Goal: Task Accomplishment & Management: Use online tool/utility

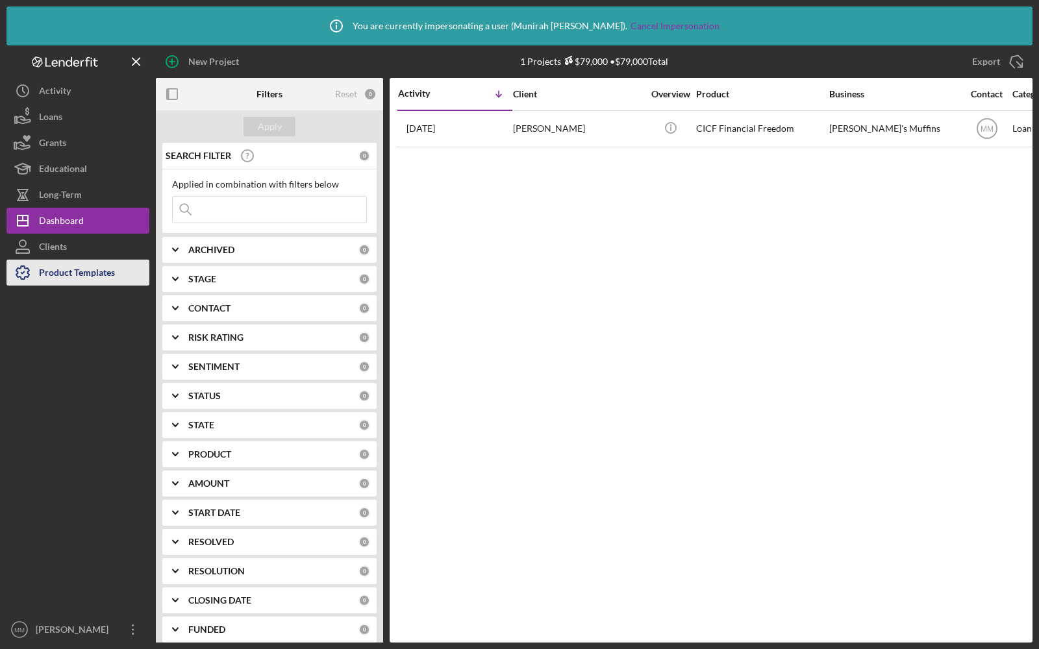
click at [38, 281] on icon "button" at bounding box center [22, 273] width 32 height 32
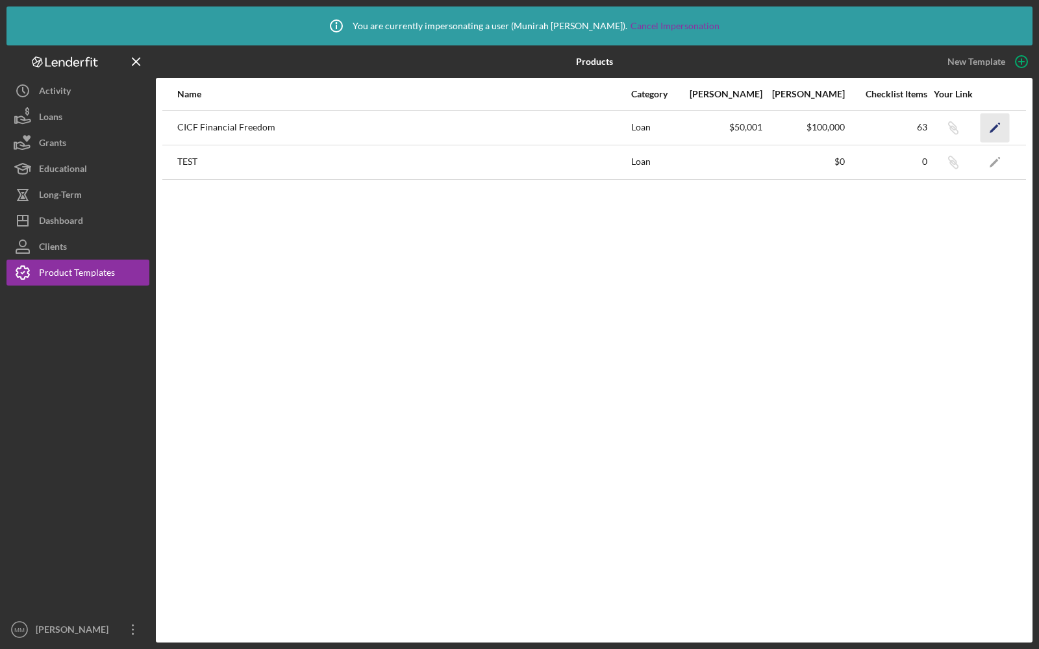
click at [996, 128] on icon "Icon/Edit" at bounding box center [995, 127] width 29 height 29
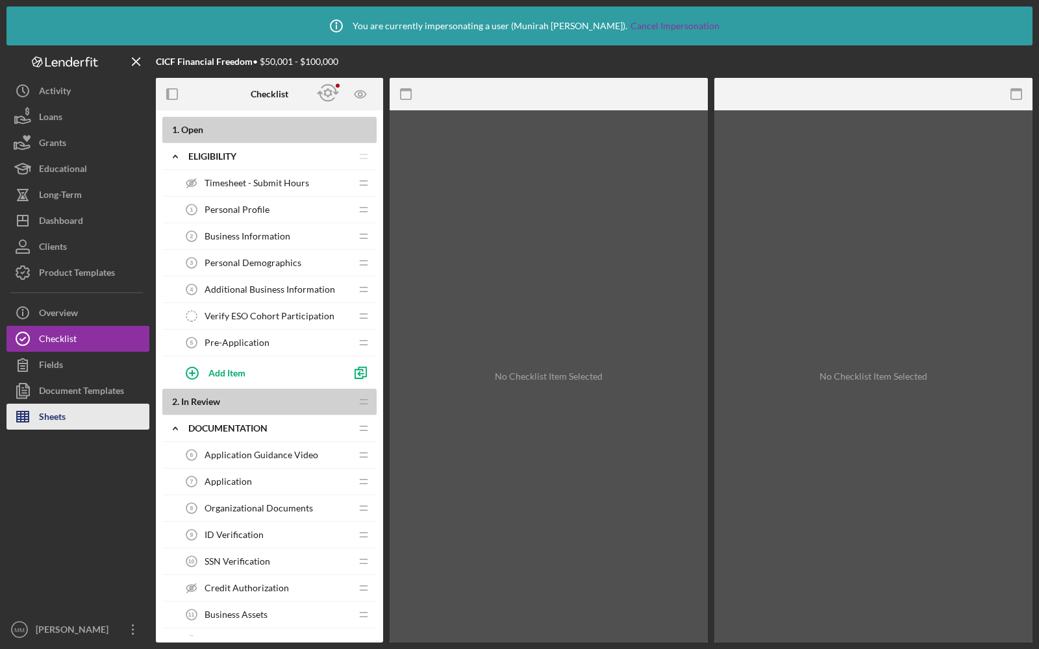
click at [54, 410] on div "Sheets" at bounding box center [52, 418] width 27 height 29
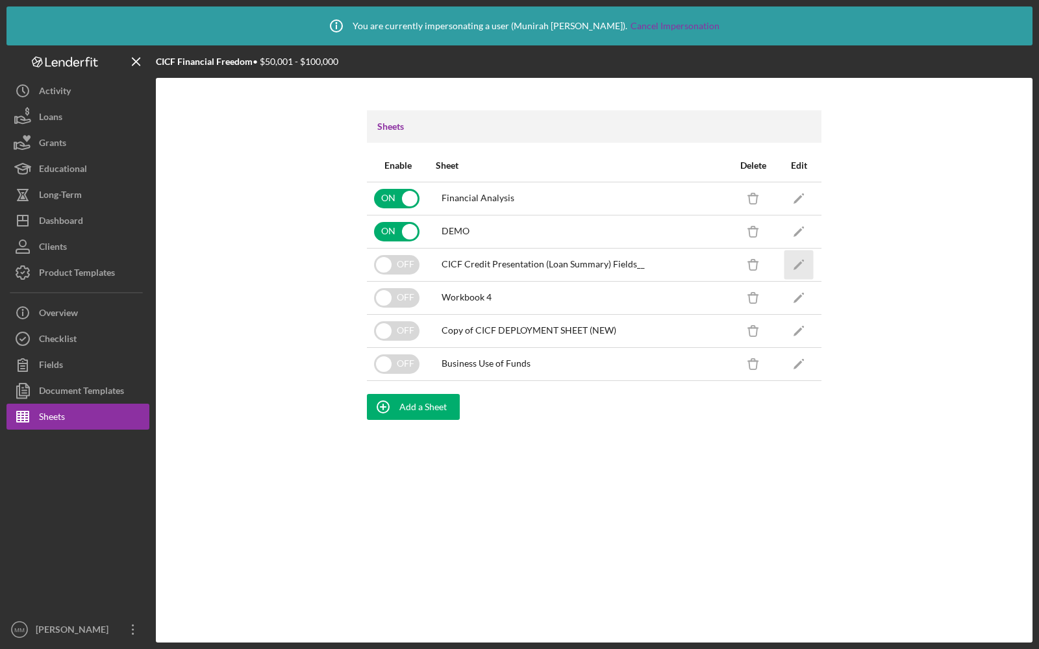
click at [799, 258] on icon "Icon/Edit" at bounding box center [799, 264] width 29 height 29
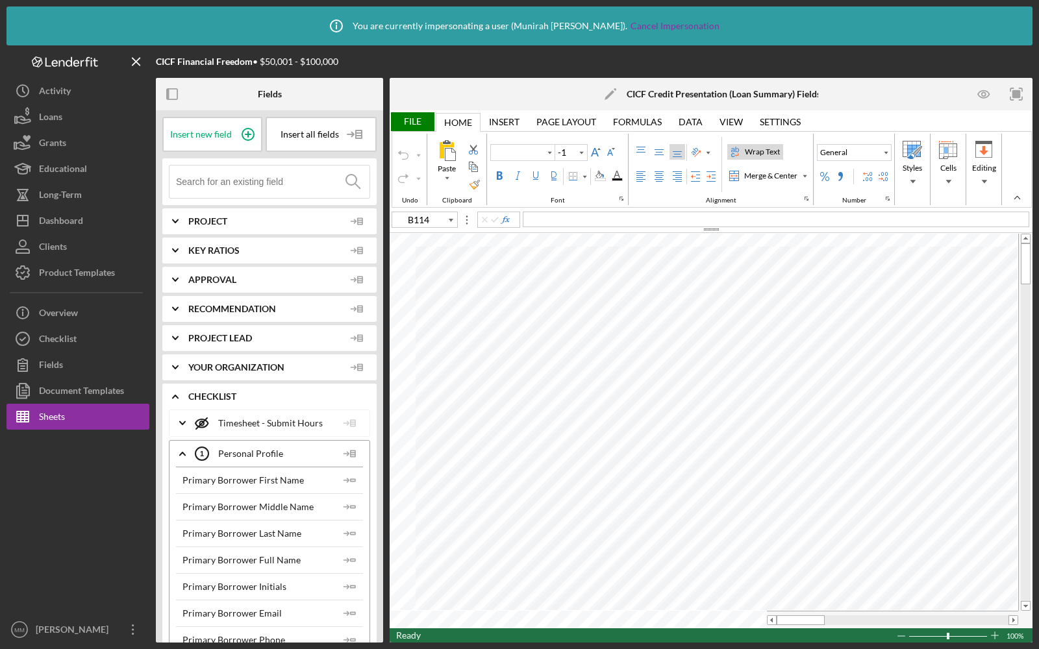
type input "Arial"
type input "10"
click at [410, 128] on div "File" at bounding box center [412, 121] width 45 height 19
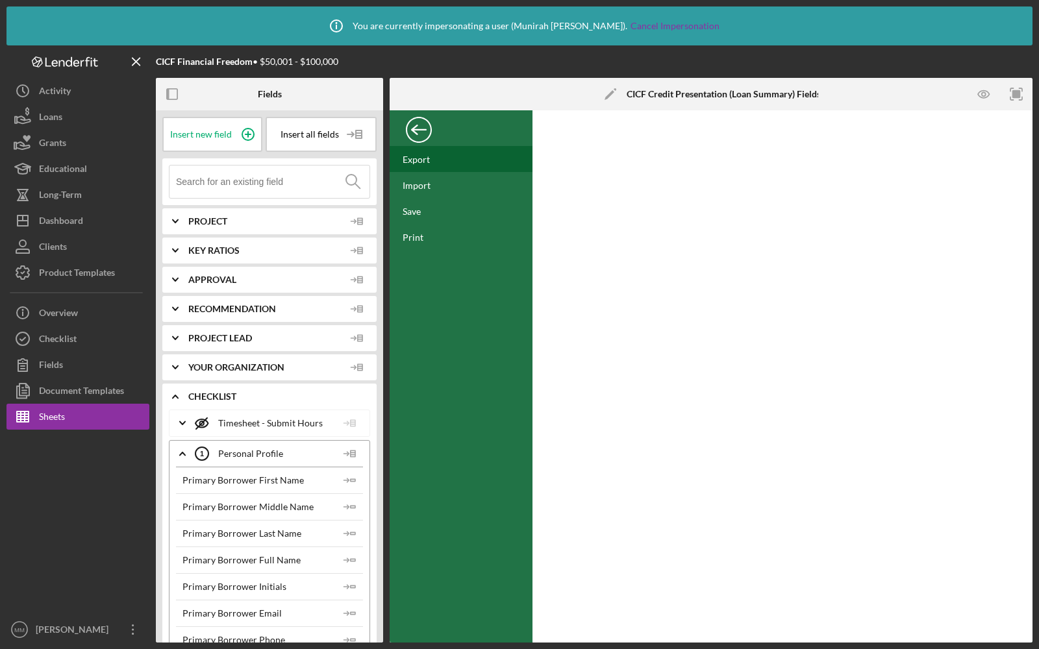
click at [431, 156] on div "Export" at bounding box center [461, 159] width 143 height 26
click at [176, 92] on icon "button" at bounding box center [172, 94] width 29 height 29
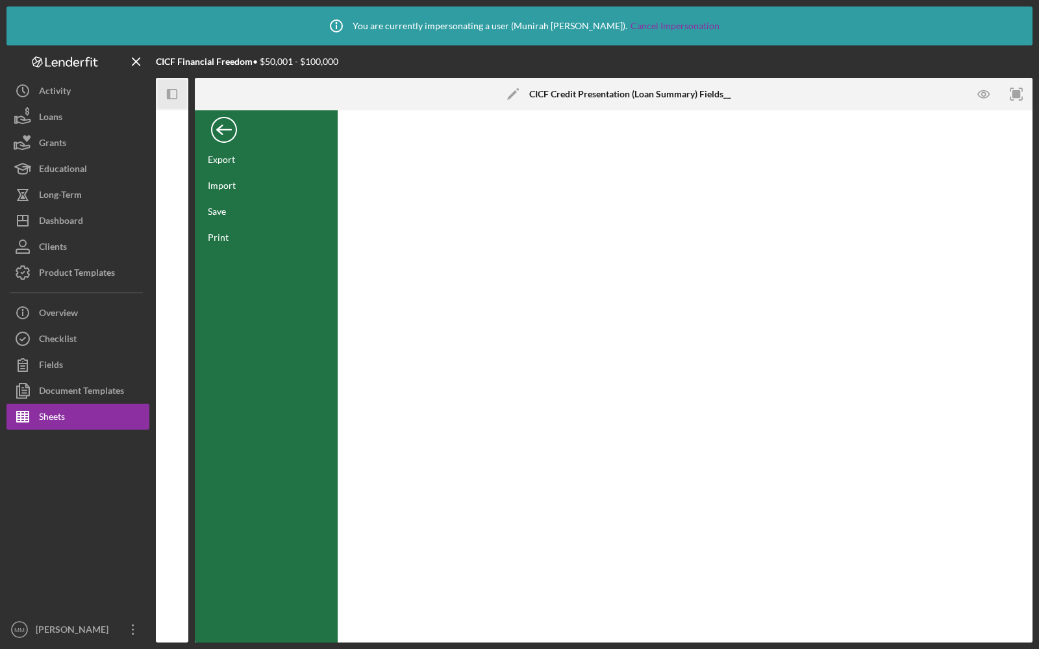
click at [231, 124] on div "Back" at bounding box center [224, 127] width 26 height 26
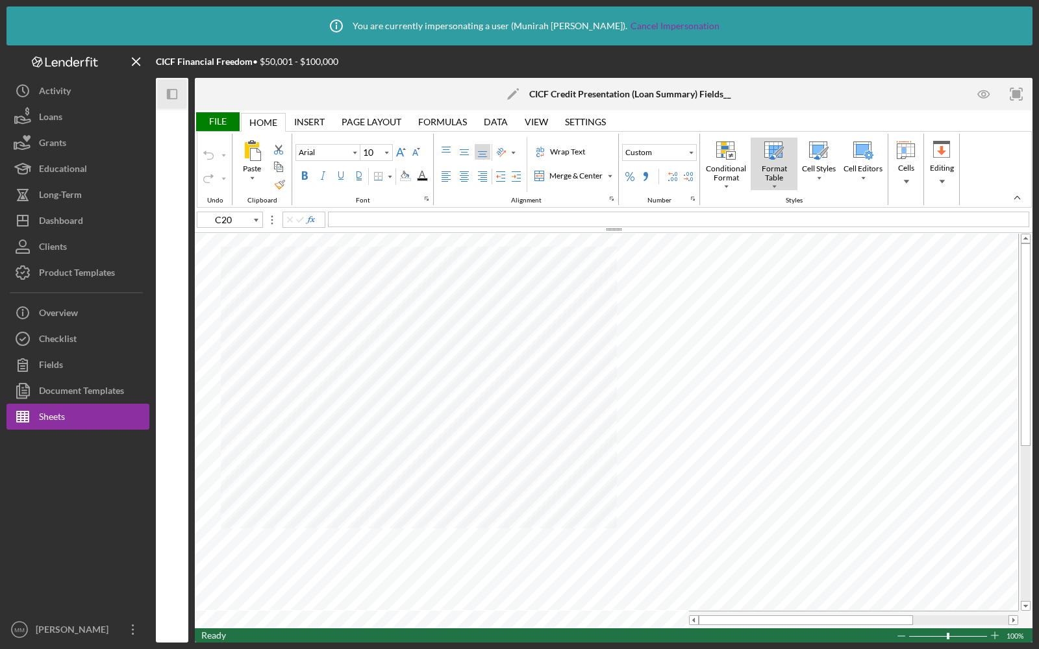
type input "C37"
type input "9"
click at [314, 120] on div "Insert" at bounding box center [309, 122] width 31 height 10
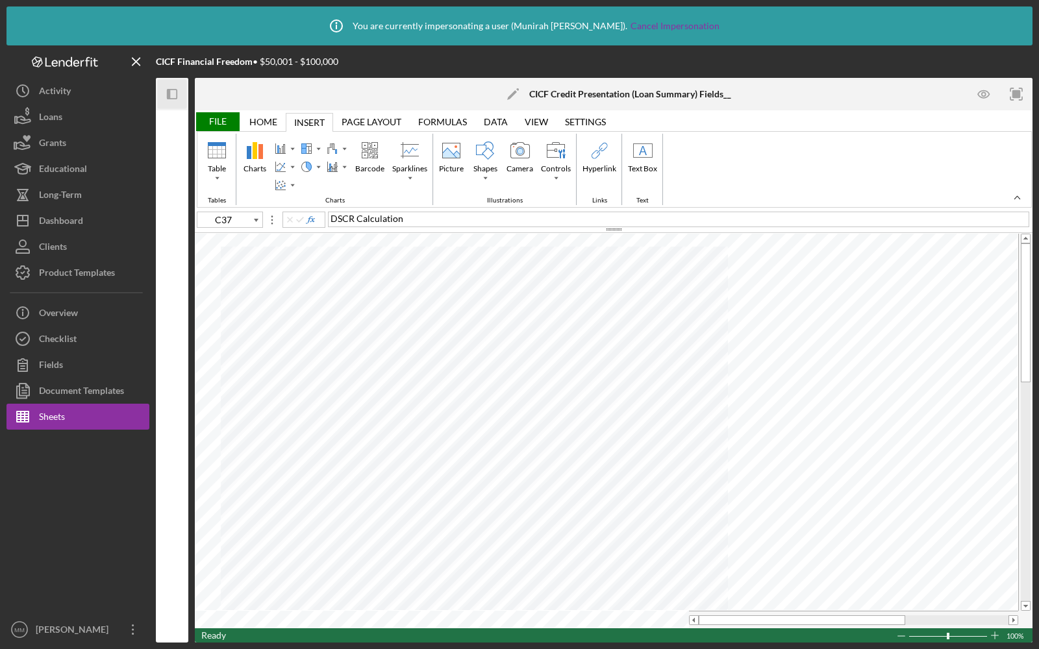
click at [250, 124] on div "Home" at bounding box center [263, 122] width 28 height 10
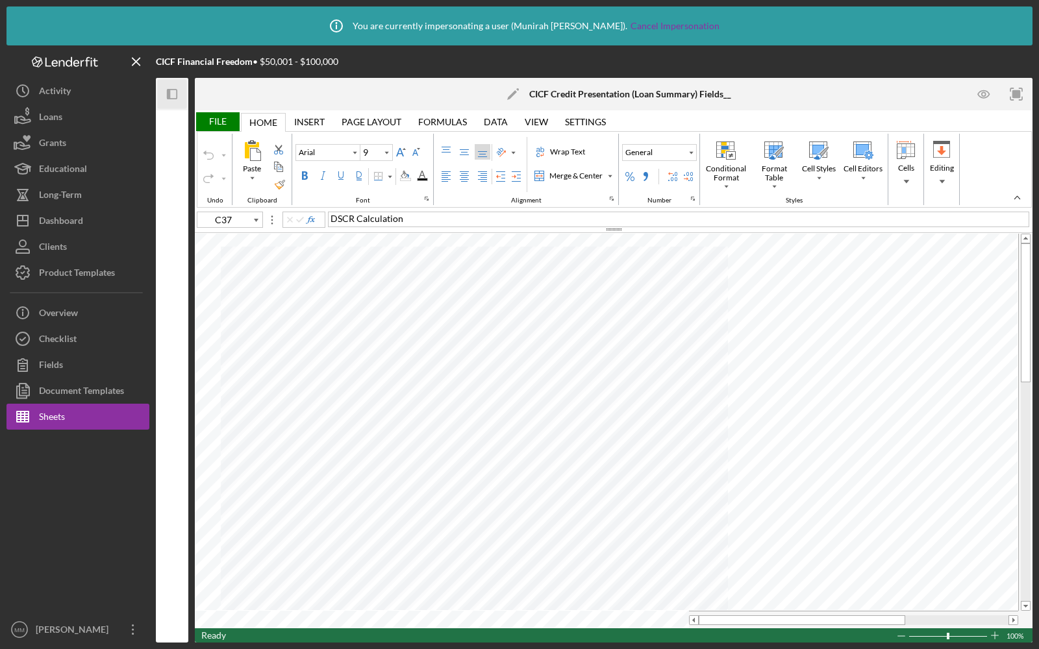
type input "E11"
type input "10"
type input "A15"
type input "Calibri"
type input "12"
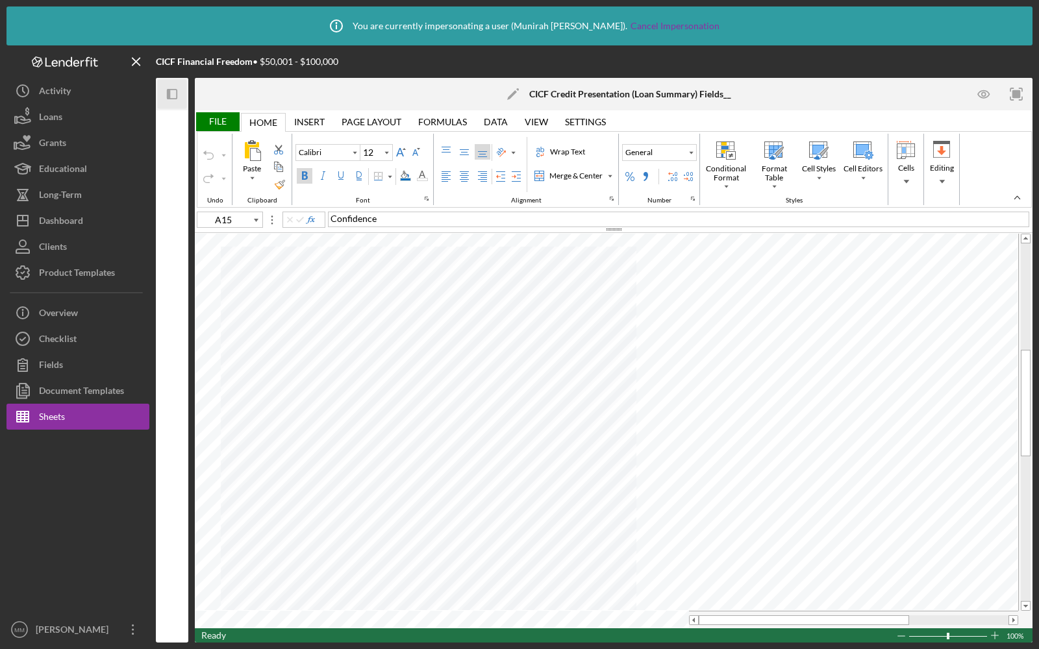
type input "B114"
type input "Arial"
type input "10"
type input "C37"
type input "9"
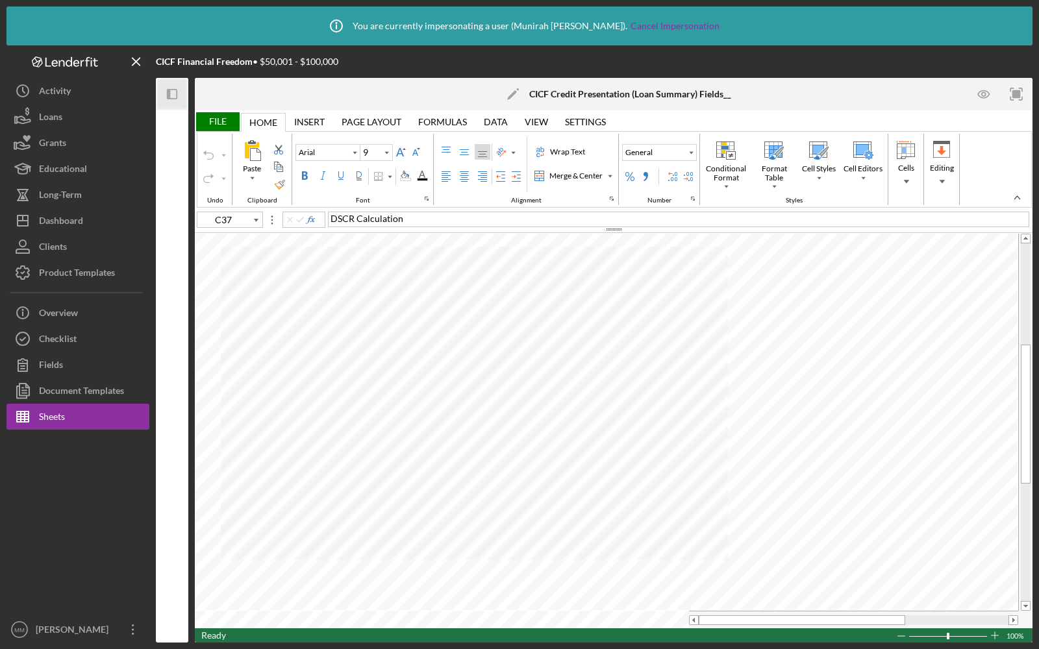
type input "C30"
click at [67, 336] on div "Checklist" at bounding box center [58, 340] width 38 height 29
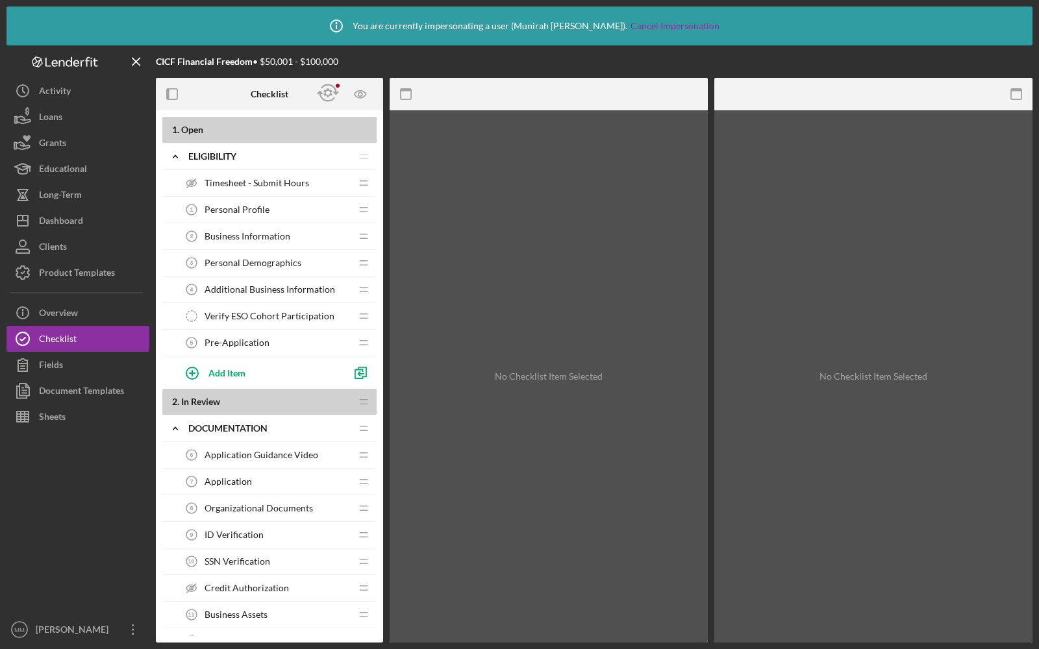
click at [536, 302] on div "No Checklist Item Selected" at bounding box center [549, 376] width 318 height 533
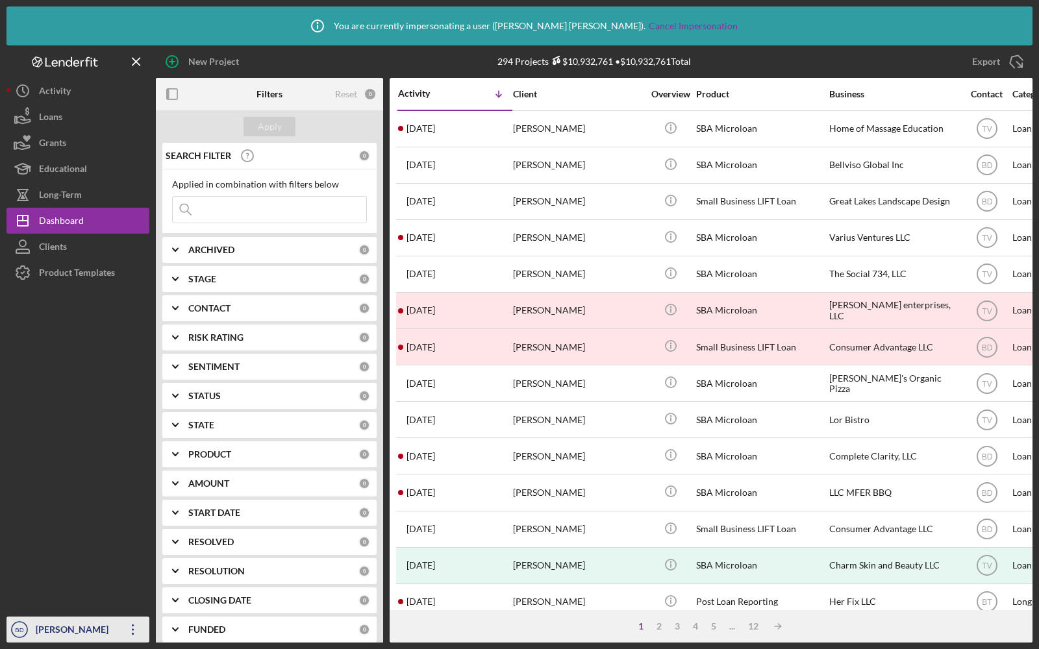
click at [60, 626] on div "[PERSON_NAME]" at bounding box center [74, 631] width 84 height 29
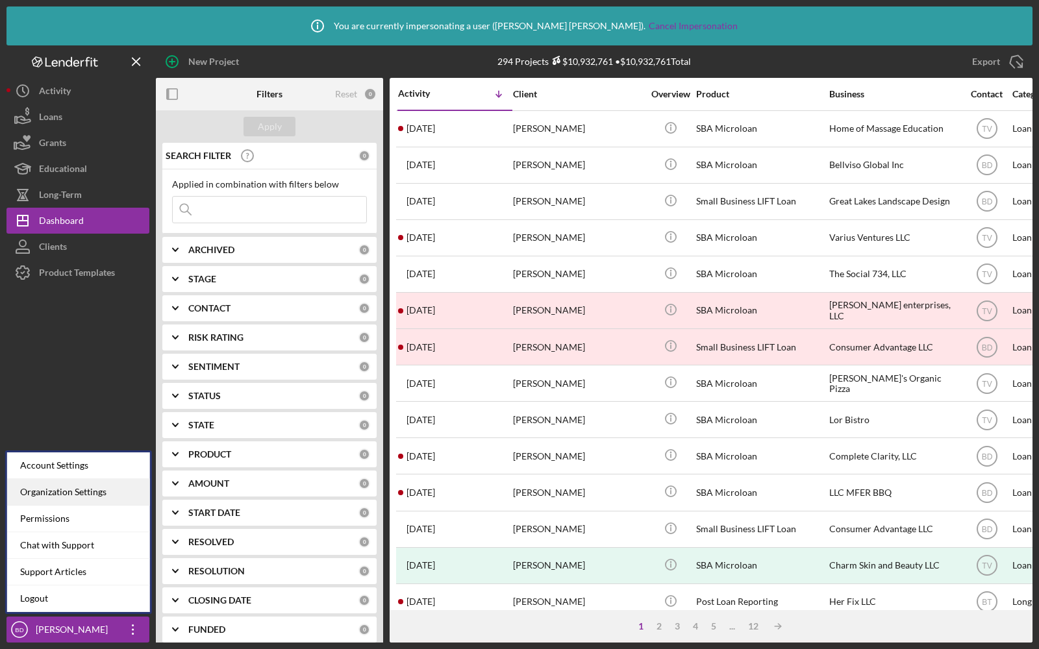
click at [71, 487] on div "Organization Settings" at bounding box center [78, 492] width 143 height 27
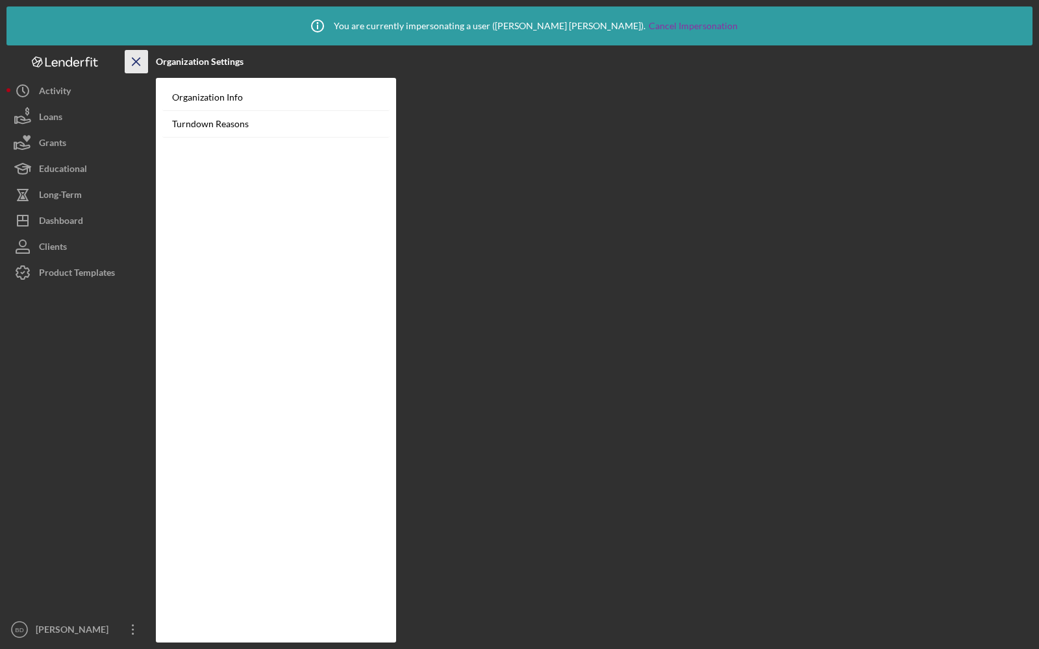
click at [136, 60] on line "button" at bounding box center [135, 61] width 7 height 7
